Goal: Navigation & Orientation: Find specific page/section

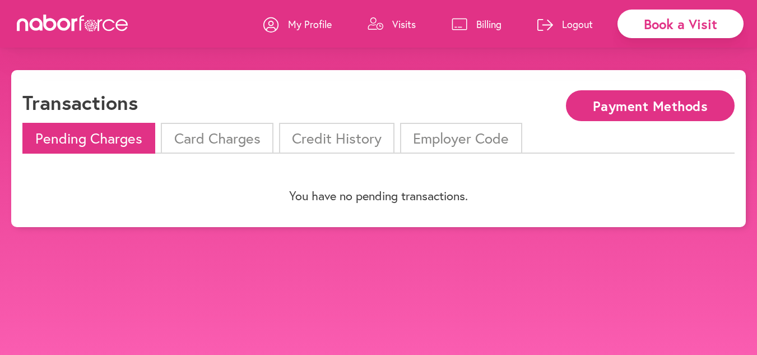
click at [478, 24] on p "Billing" at bounding box center [488, 23] width 25 height 13
click at [402, 21] on p "Visits" at bounding box center [404, 23] width 24 height 13
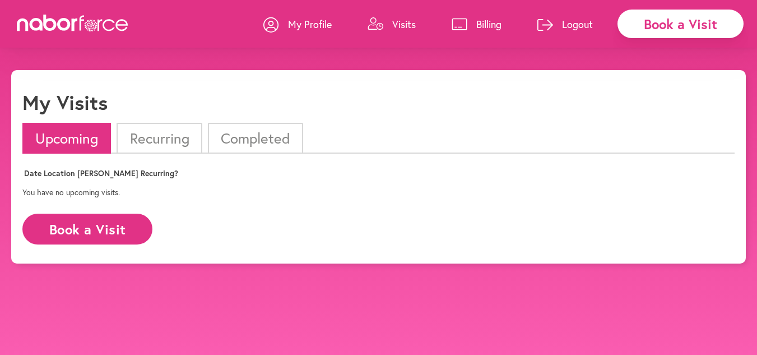
click at [303, 26] on p "My Profile" at bounding box center [310, 23] width 44 height 13
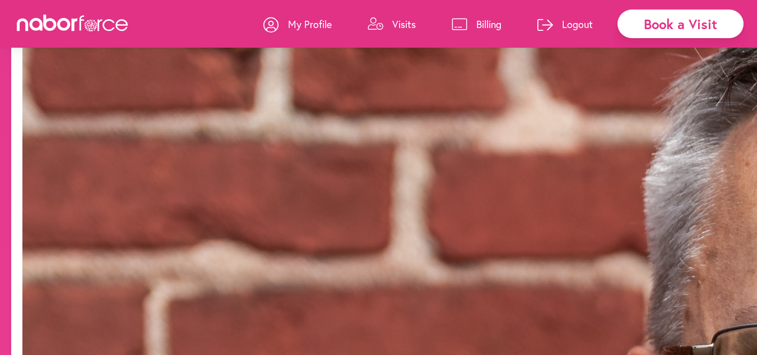
scroll to position [980, 0]
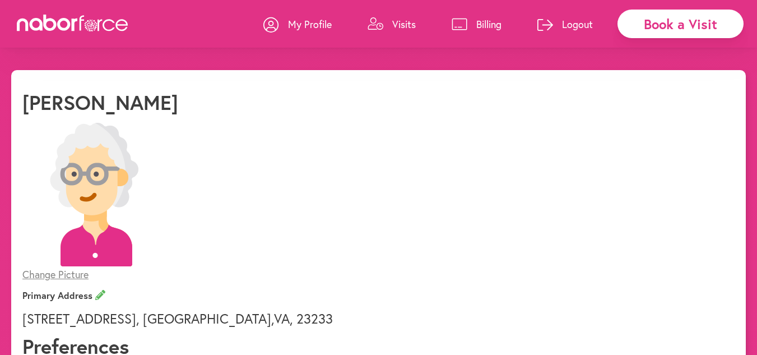
scroll to position [1, 0]
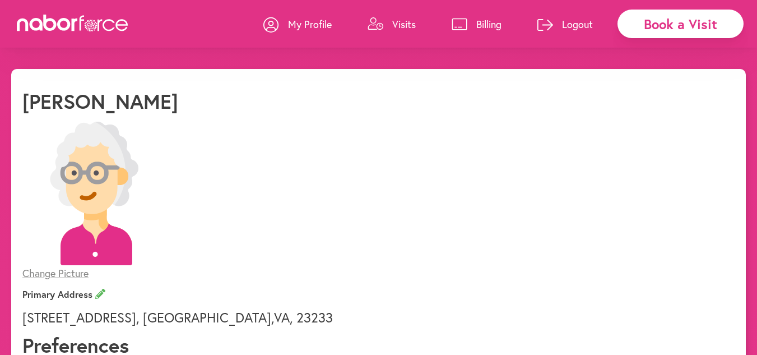
click at [409, 22] on p "Visits" at bounding box center [404, 23] width 24 height 13
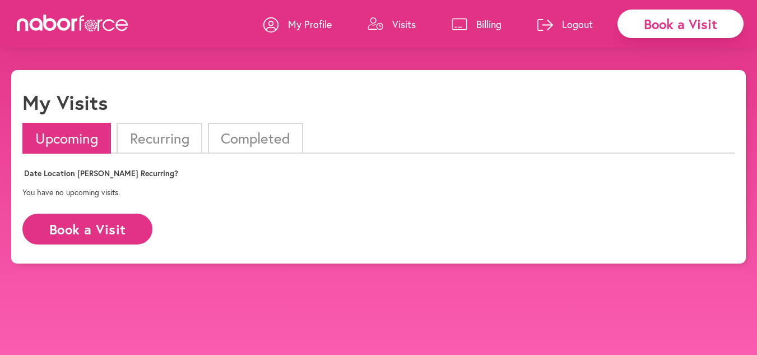
click at [94, 30] on icon at bounding box center [73, 23] width 112 height 17
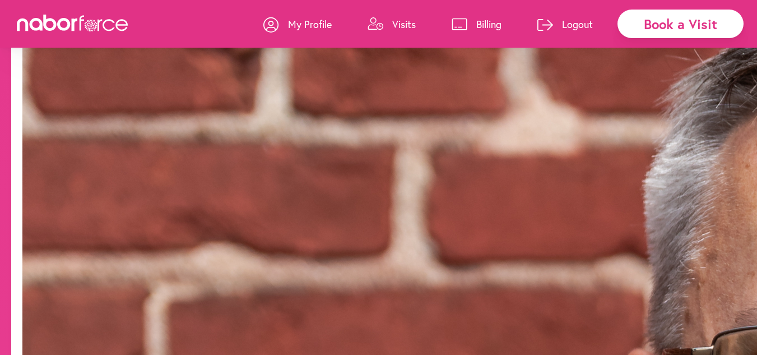
scroll to position [982, 0]
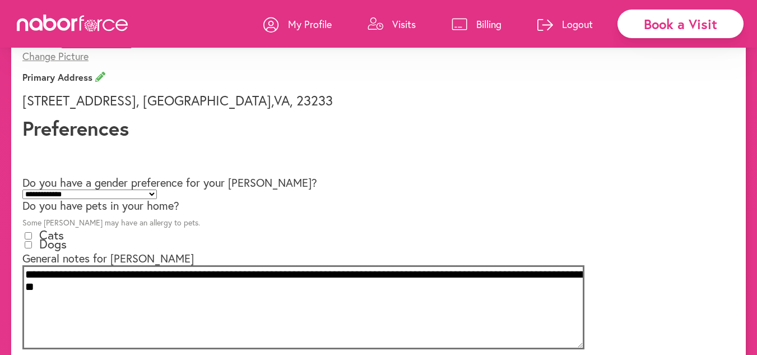
scroll to position [0, 0]
